Goal: Information Seeking & Learning: Understand process/instructions

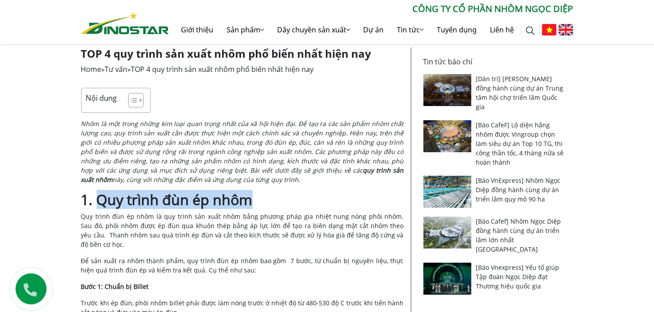
click at [267, 198] on h2 "1. Quy trình đùn ép nhôm" at bounding box center [242, 199] width 323 height 17
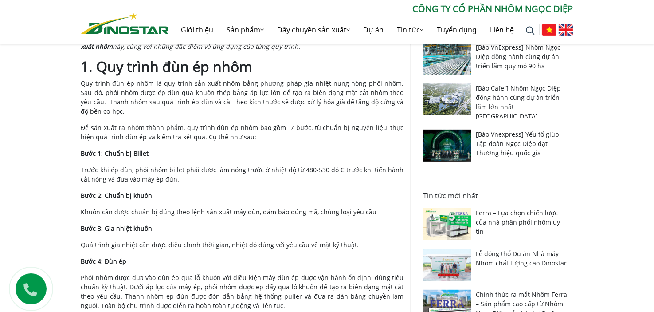
scroll to position [310, 0]
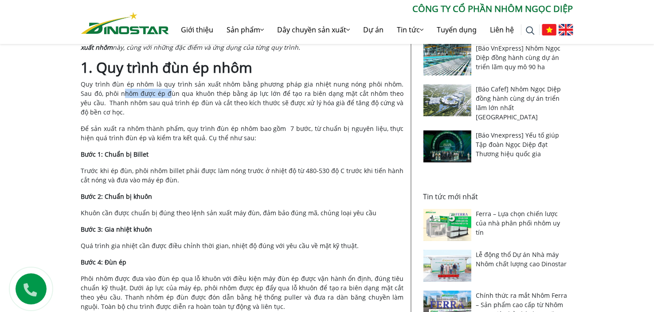
drag, startPoint x: 98, startPoint y: 90, endPoint x: 179, endPoint y: 100, distance: 81.7
click at [159, 97] on span "Quy trình đùn ép nhôm là quy trình sản xuất nhôm bằng phương pháp gia nhiệt nun…" at bounding box center [242, 98] width 323 height 36
click at [219, 104] on span "Quy trình đùn ép nhôm là quy trình sản xuất nhôm bằng phương pháp gia nhiệt nun…" at bounding box center [242, 98] width 323 height 36
click at [214, 115] on p "Quy trình đùn ép nhôm là quy trình sản xuất nhôm bằng phương pháp gia nhiệt nun…" at bounding box center [242, 97] width 323 height 37
drag, startPoint x: 186, startPoint y: 104, endPoint x: 223, endPoint y: 106, distance: 36.4
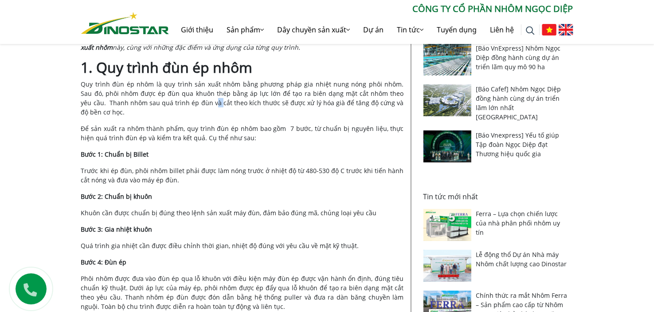
click at [202, 104] on span "Quy trình đùn ép nhôm là quy trình sản xuất nhôm bằng phương pháp gia nhiệt nun…" at bounding box center [242, 98] width 323 height 36
click at [255, 109] on p "Quy trình đùn ép nhôm là quy trình sản xuất nhôm bằng phương pháp gia nhiệt nun…" at bounding box center [242, 97] width 323 height 37
drag, startPoint x: 110, startPoint y: 141, endPoint x: 153, endPoint y: 140, distance: 43.0
click at [117, 140] on span "Để sản xuất ra nhôm thành phẩm, quy trình đùn ép nhôm bao gồm 7 bước, từ chuẩn …" at bounding box center [242, 133] width 323 height 18
click at [162, 141] on span "Để sản xuất ra nhôm thành phẩm, quy trình đùn ép nhôm bao gồm 7 bước, từ chuẩn …" at bounding box center [242, 133] width 323 height 18
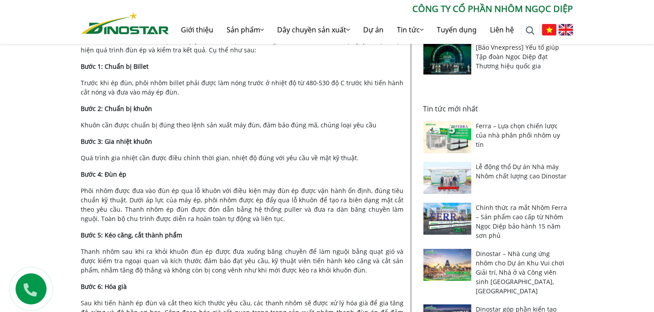
scroll to position [398, 0]
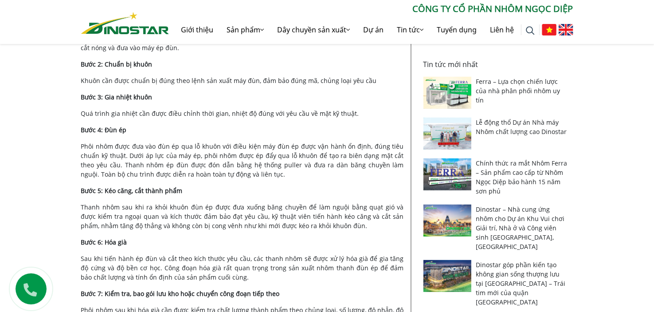
scroll to position [443, 0]
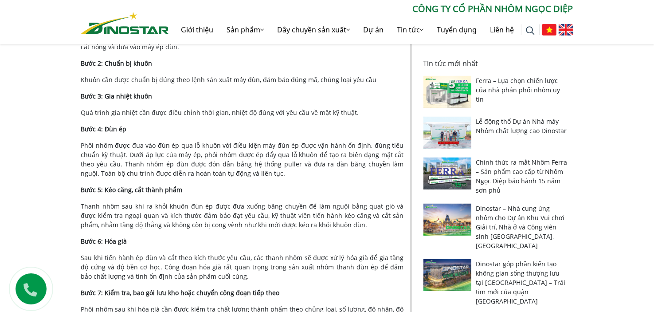
click at [146, 145] on span "Phôi nhôm được đưa vào đùn ép qua lỗ khuôn với điều kiện máy đùn ép được vận hà…" at bounding box center [242, 159] width 323 height 36
click at [197, 190] on p "Bước 5: Kéo căng, cắt thành phẩm" at bounding box center [242, 189] width 323 height 9
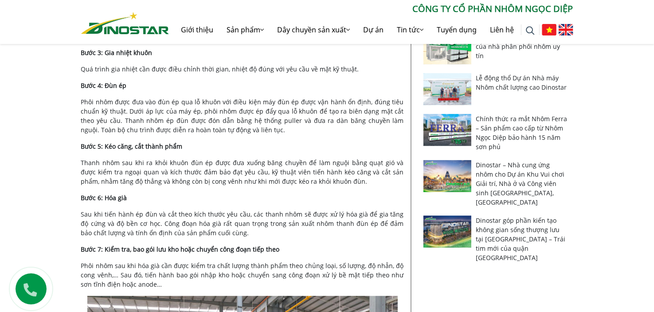
scroll to position [487, 0]
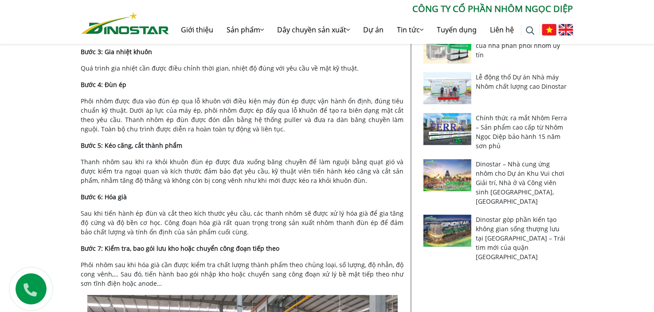
click at [140, 196] on p "Bước 6: Hóa già" at bounding box center [242, 196] width 323 height 9
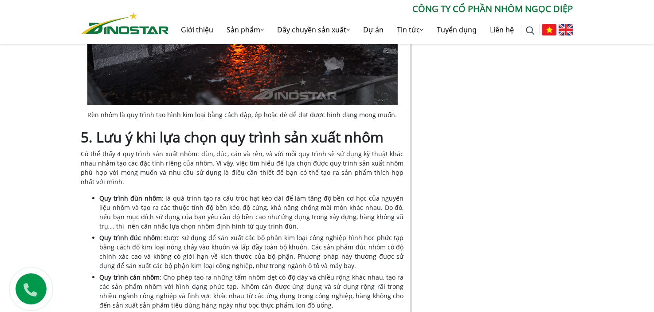
scroll to position [3103, 0]
